Goal: Task Accomplishment & Management: Use online tool/utility

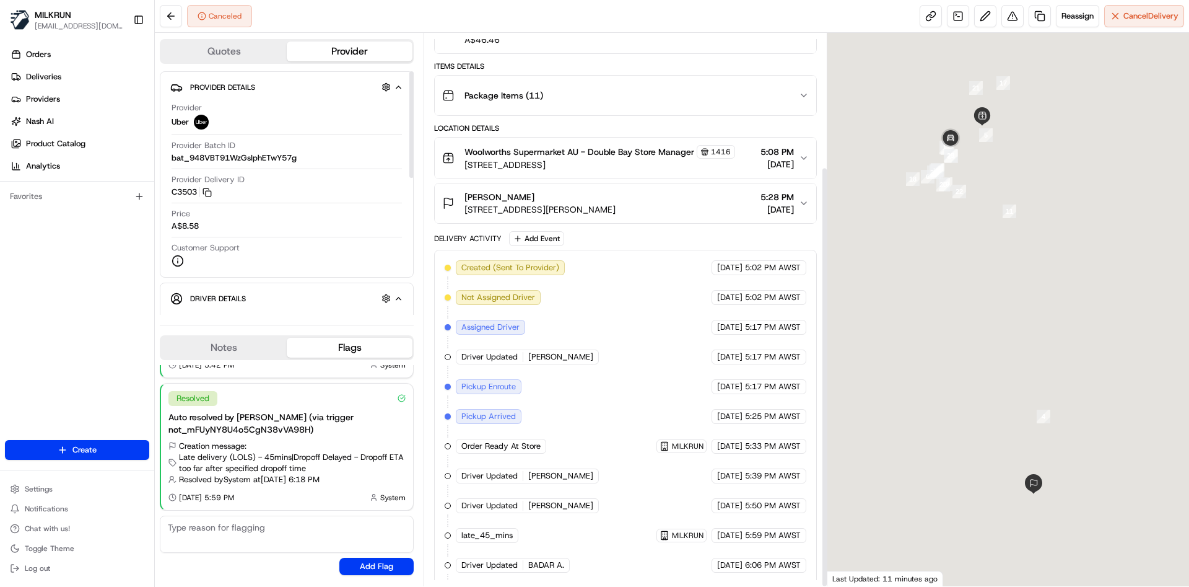
scroll to position [175, 0]
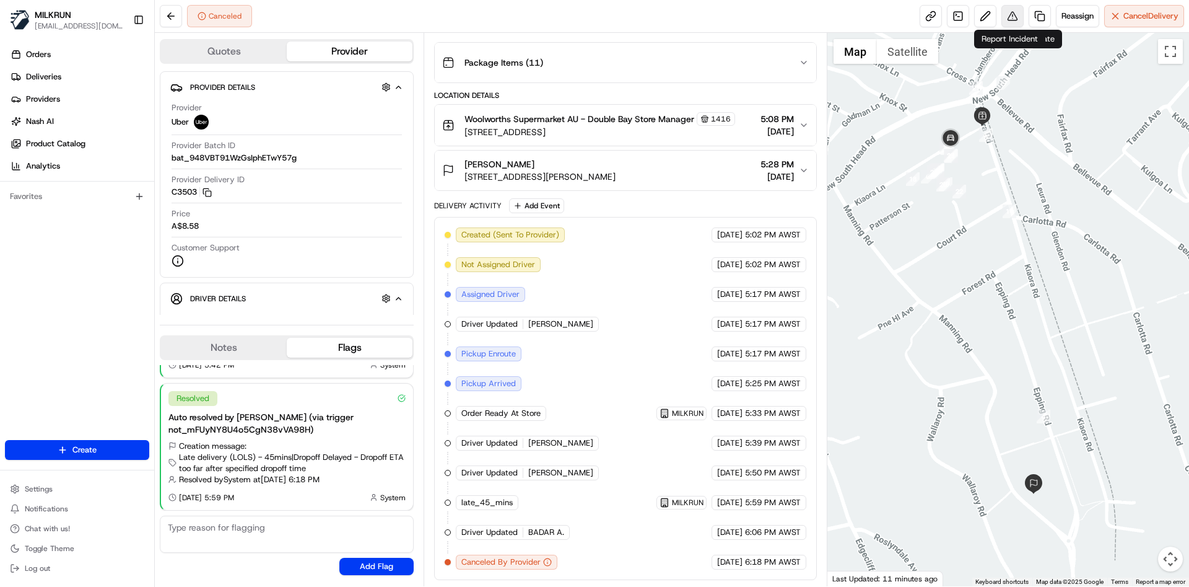
click at [1003, 20] on button at bounding box center [1013, 16] width 22 height 22
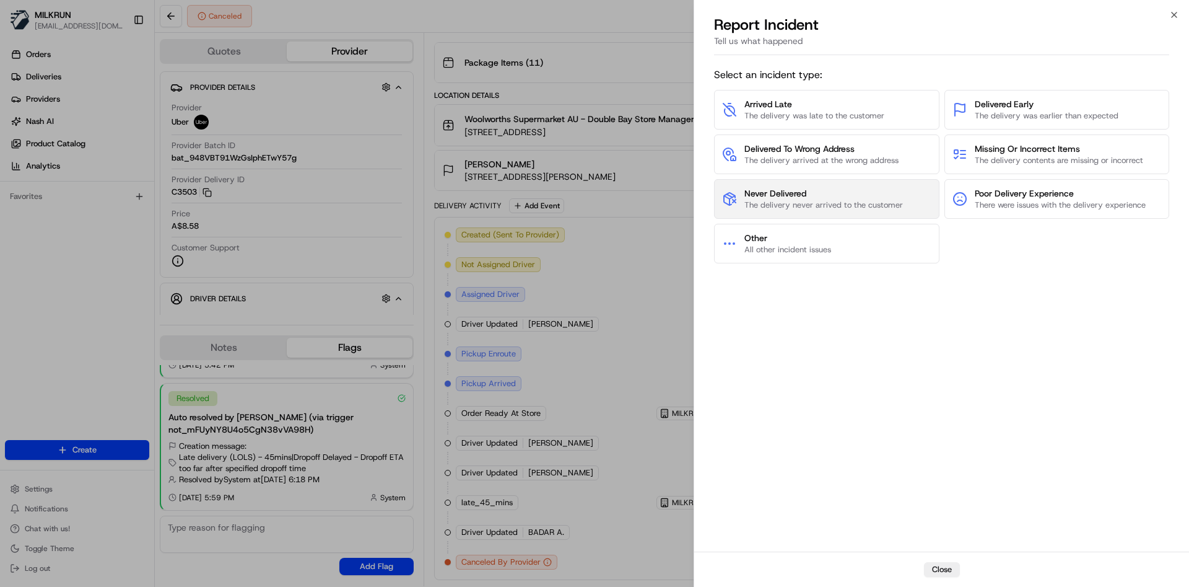
click at [914, 206] on button "Never Delivered The delivery never arrived to the customer" at bounding box center [826, 199] width 225 height 40
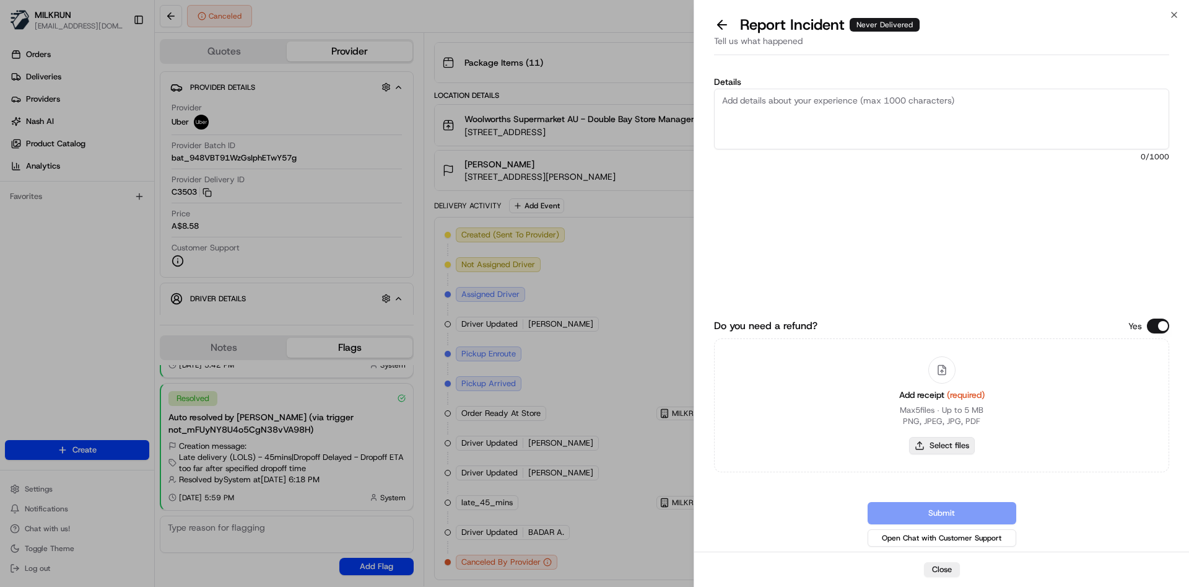
click at [964, 448] on button "Select files" at bounding box center [942, 445] width 66 height 17
type input "C:\fakepath\Elliott B.png"
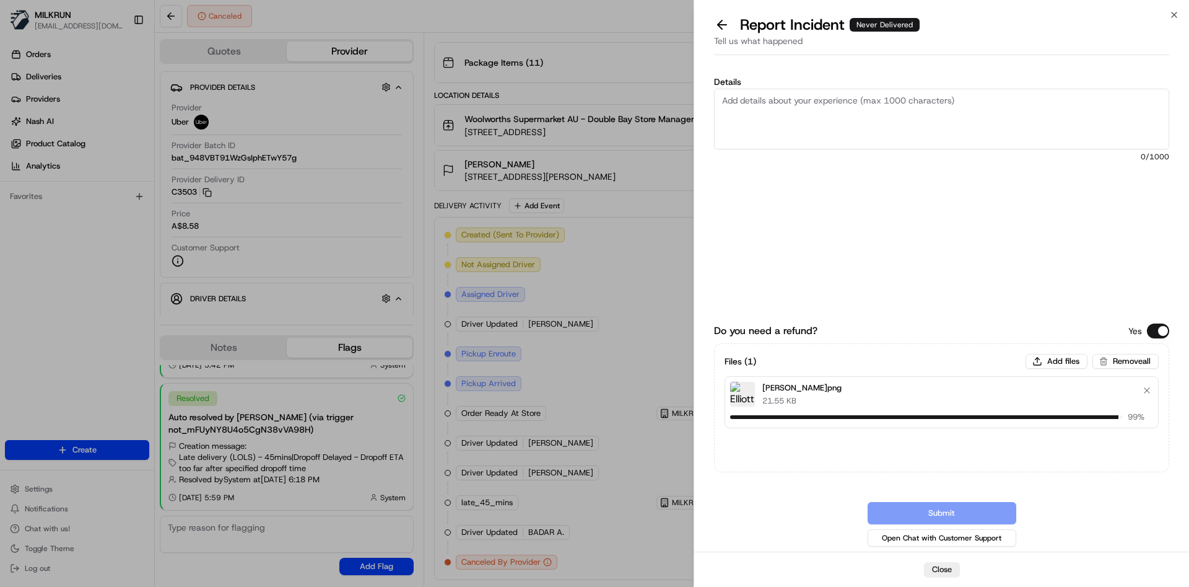
click at [832, 100] on textarea "Details" at bounding box center [941, 119] width 455 height 61
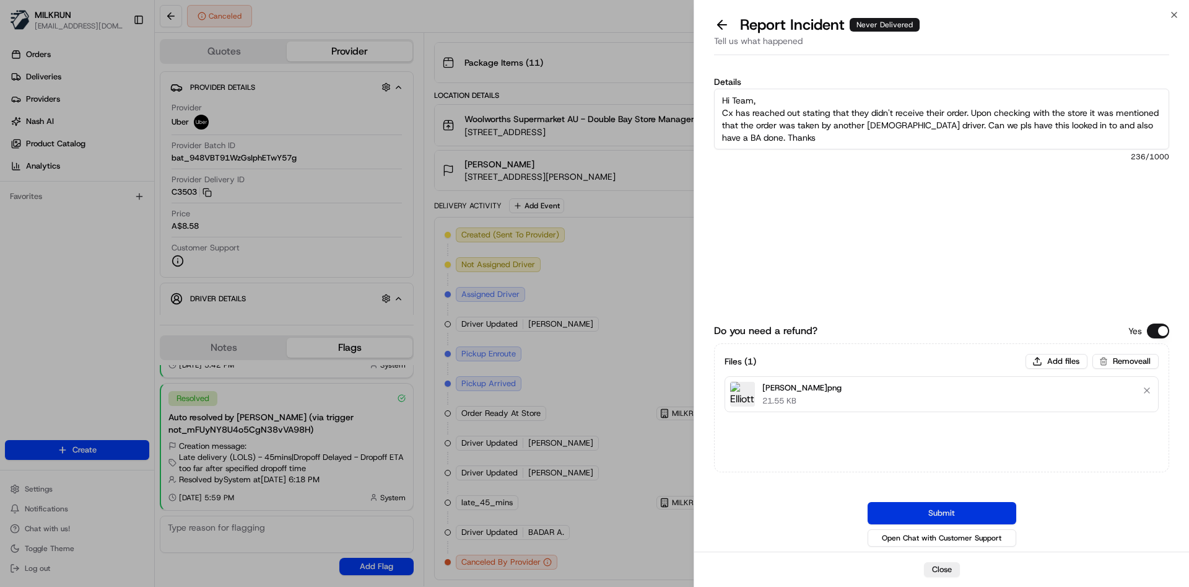
type textarea "Hi Team, Cx has reached out stating that they didn't receive their order. Upon …"
click at [955, 514] on button "Submit" at bounding box center [942, 513] width 149 height 22
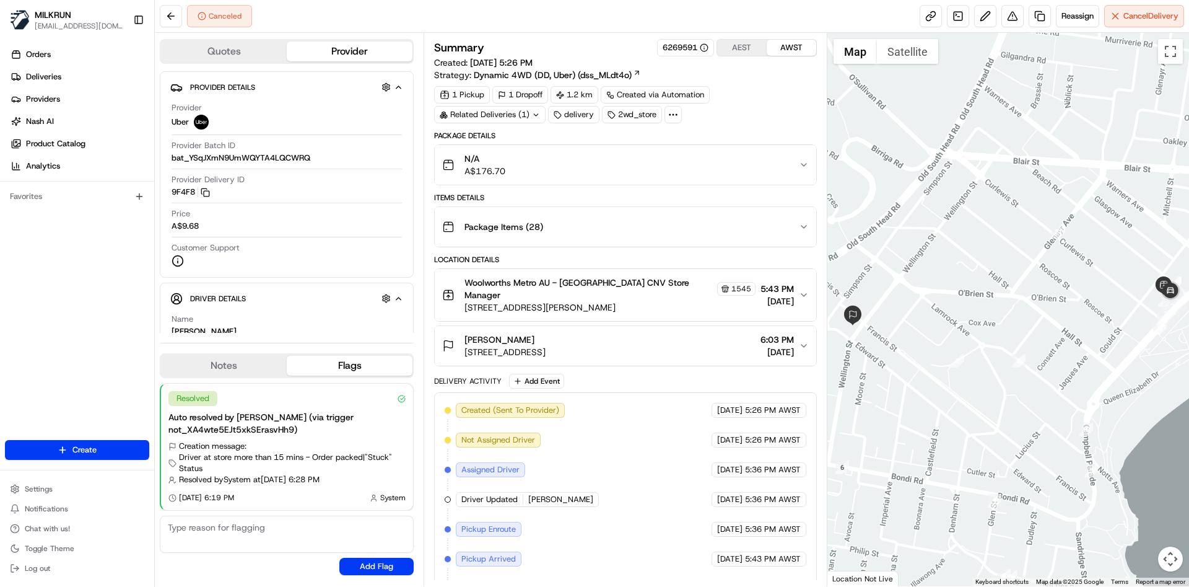
click at [803, 290] on icon "button" at bounding box center [804, 295] width 10 height 10
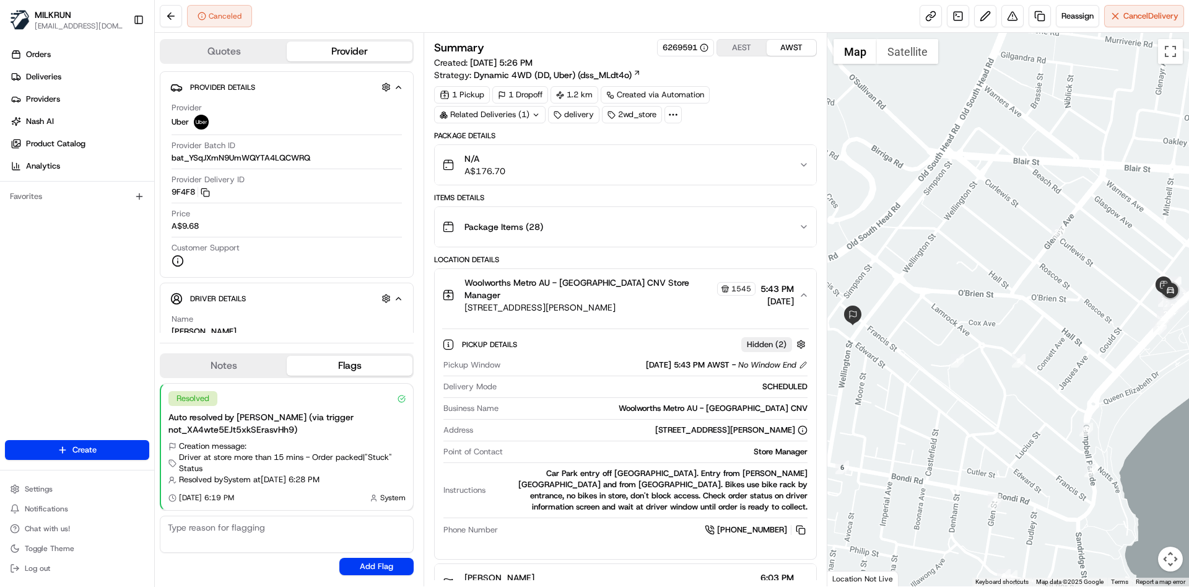
scroll to position [521, 0]
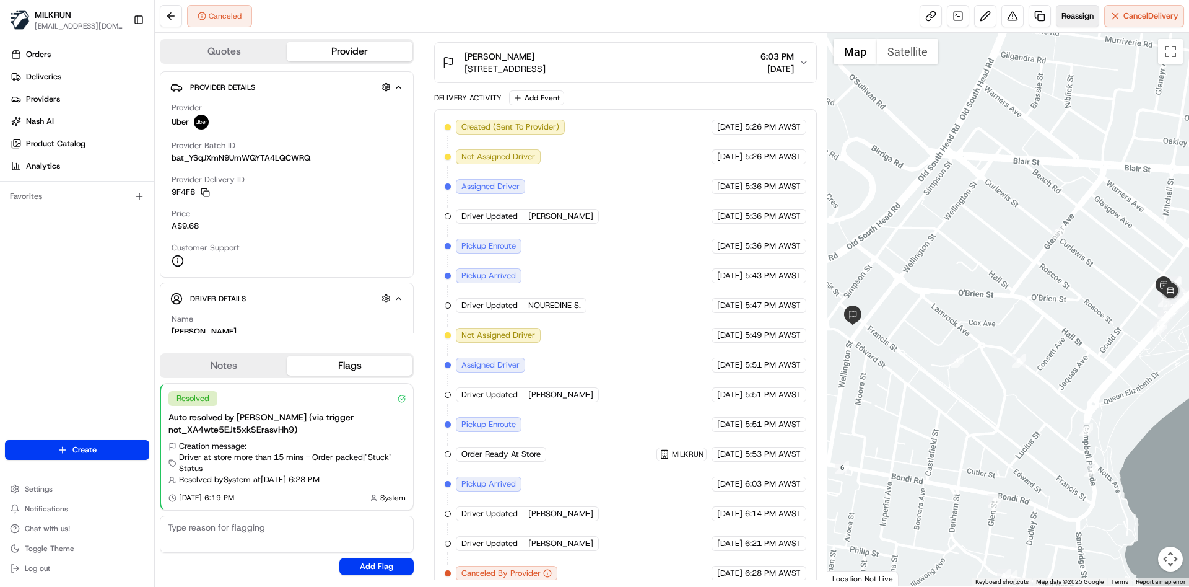
click at [1079, 17] on span "Reassign" at bounding box center [1078, 16] width 32 height 11
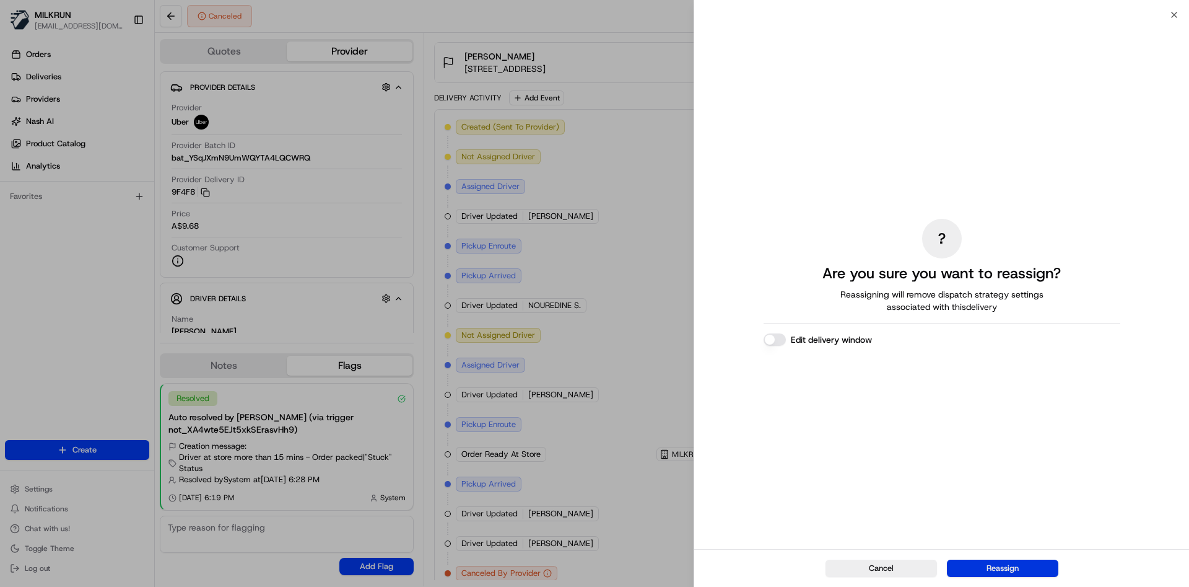
click at [1026, 566] on button "Reassign" at bounding box center [1002, 567] width 111 height 17
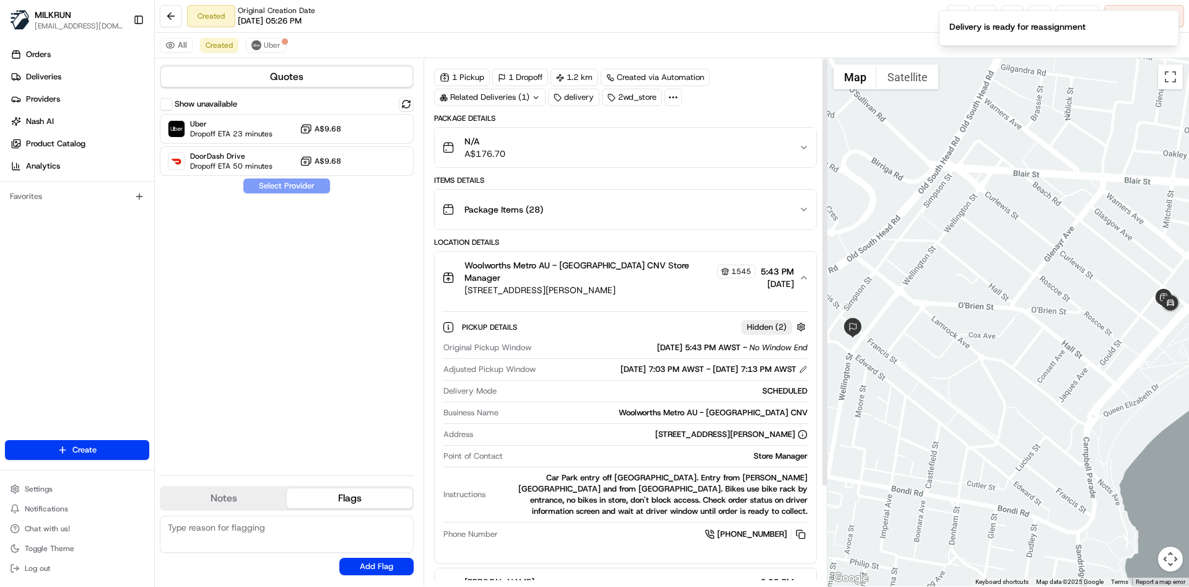
scroll to position [0, 0]
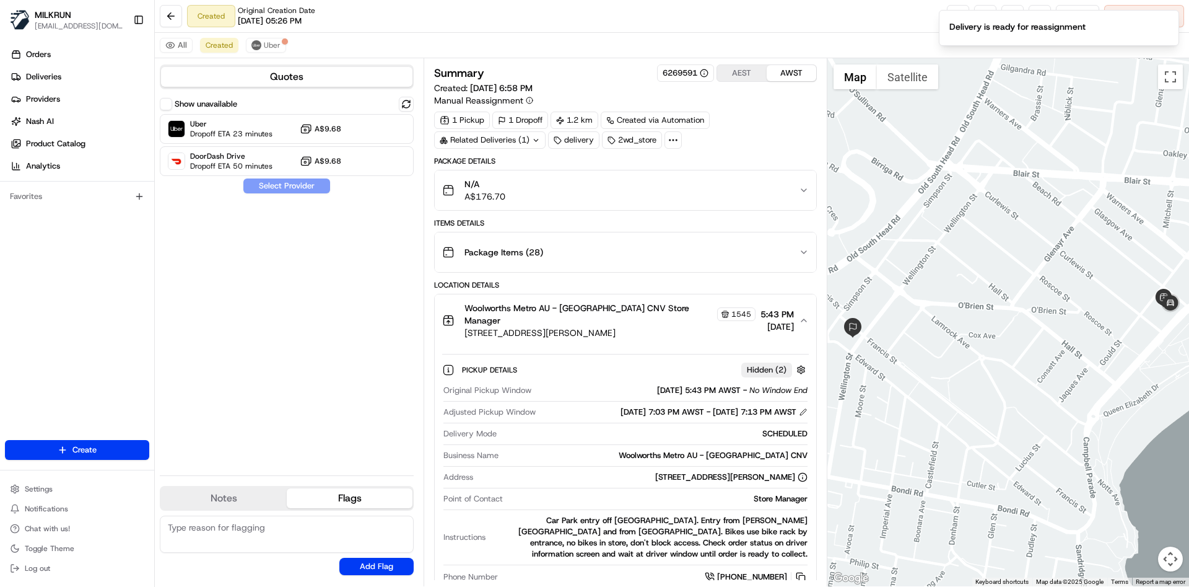
click at [811, 312] on button "Woolworths Metro AU - Bondi Beach CNV Store Manager 1545 180-186 Campbell Parad…" at bounding box center [625, 320] width 381 height 52
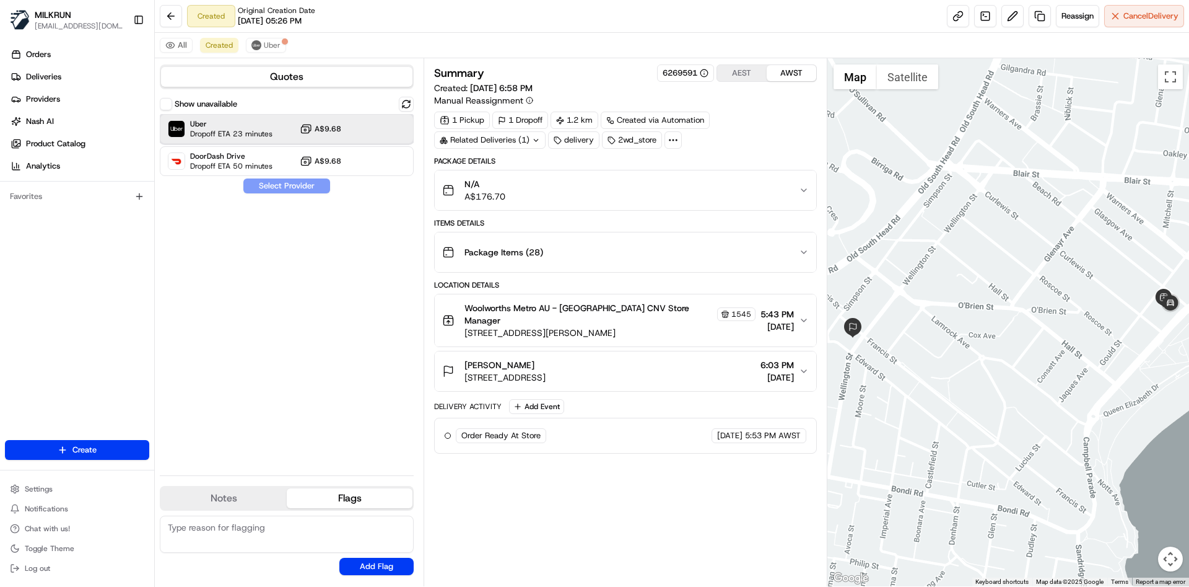
click at [259, 119] on span "Uber" at bounding box center [231, 124] width 82 height 10
click at [268, 183] on button "Assign Provider" at bounding box center [287, 185] width 88 height 15
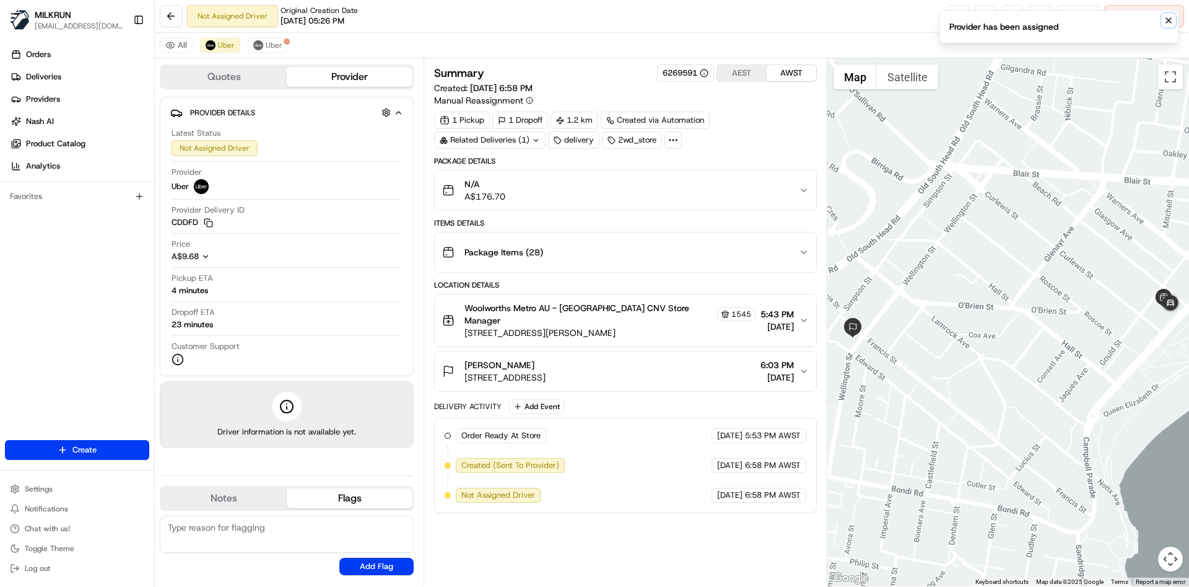
click at [1169, 18] on icon "Notifications (F8)" at bounding box center [1169, 20] width 10 height 10
click at [952, 14] on link at bounding box center [958, 16] width 22 height 22
